Goal: Browse casually: Explore the website without a specific task or goal

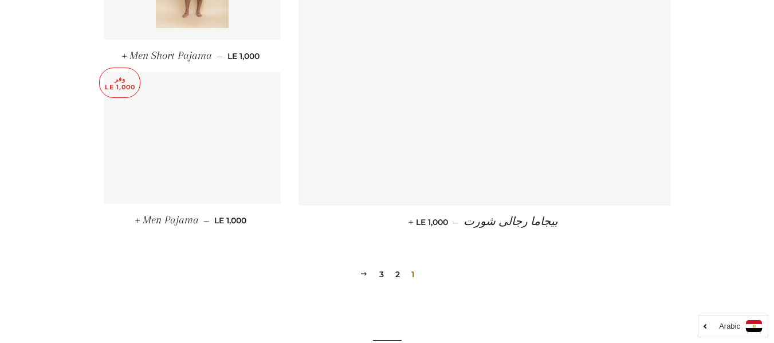
scroll to position [1582, 0]
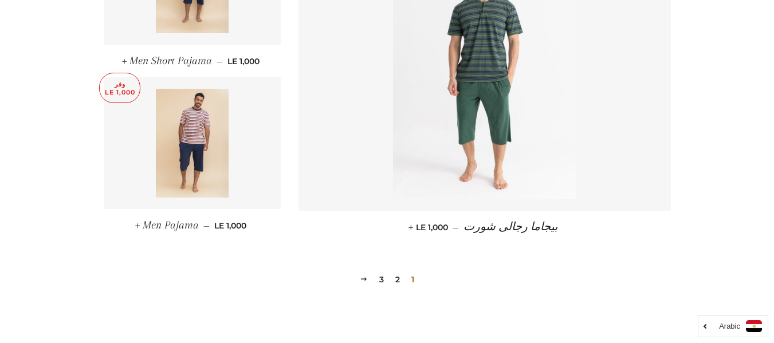
click at [398, 271] on link "2" at bounding box center [398, 279] width 14 height 17
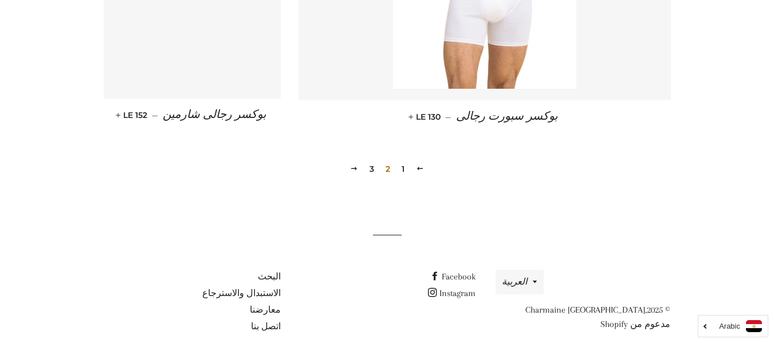
scroll to position [1710, 0]
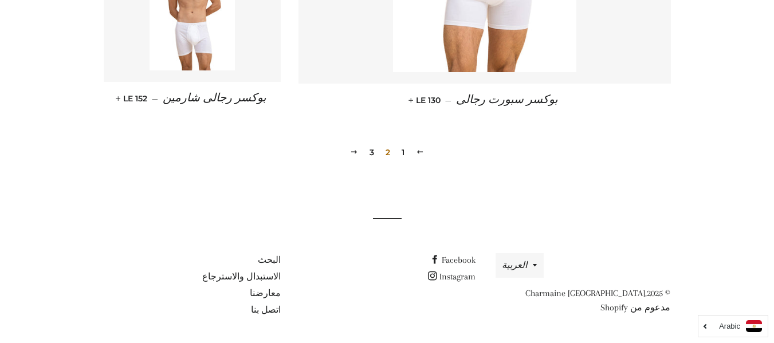
click at [372, 155] on link "3" at bounding box center [372, 152] width 14 height 17
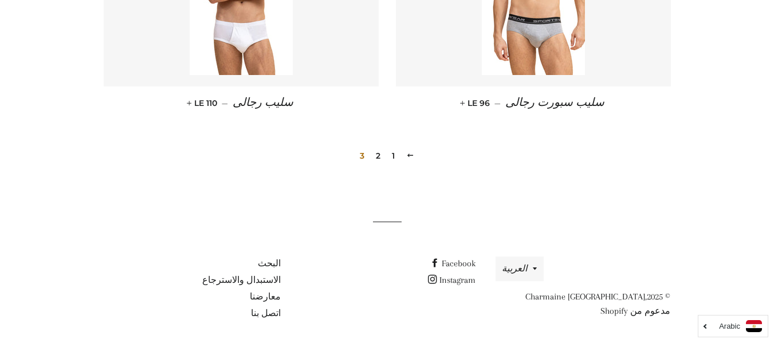
scroll to position [931, 0]
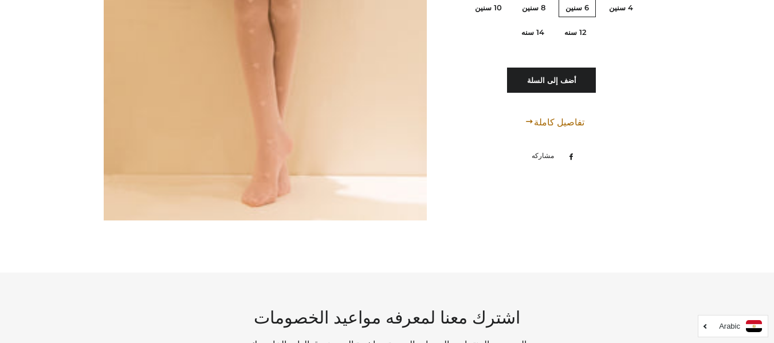
scroll to position [6190, 0]
